Goal: Task Accomplishment & Management: Manage account settings

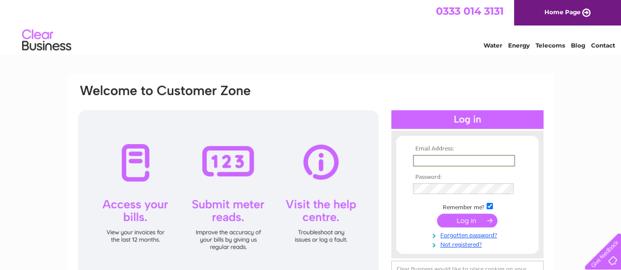
click at [447, 161] on input "text" at bounding box center [464, 161] width 102 height 12
type input "iainhowatson63@gmail.com"
click at [468, 220] on input "submit" at bounding box center [467, 220] width 60 height 14
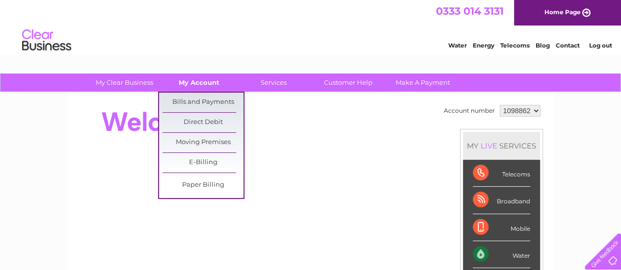
click at [204, 79] on link "My Account" at bounding box center [198, 83] width 81 height 18
click at [200, 102] on link "Bills and Payments" at bounding box center [202, 103] width 81 height 20
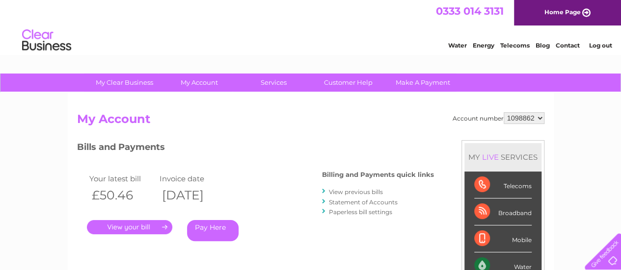
click at [141, 228] on link "." at bounding box center [129, 227] width 85 height 14
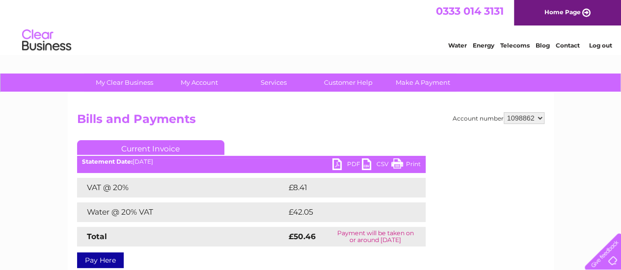
click at [398, 163] on link "Print" at bounding box center [405, 165] width 29 height 14
